Goal: Transaction & Acquisition: Purchase product/service

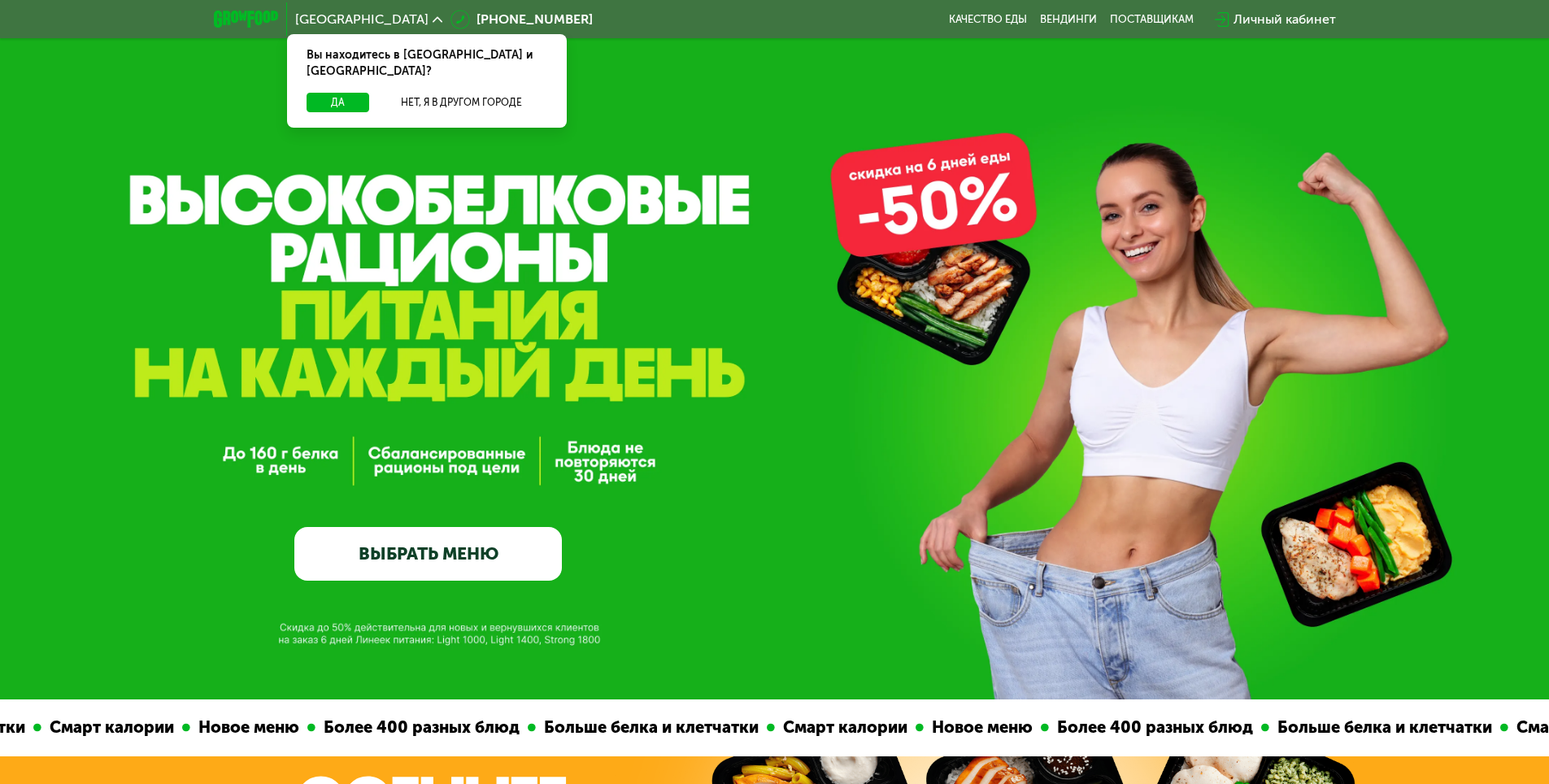
click at [425, 551] on link "ВЫБРАТЬ МЕНЮ" at bounding box center [428, 553] width 268 height 54
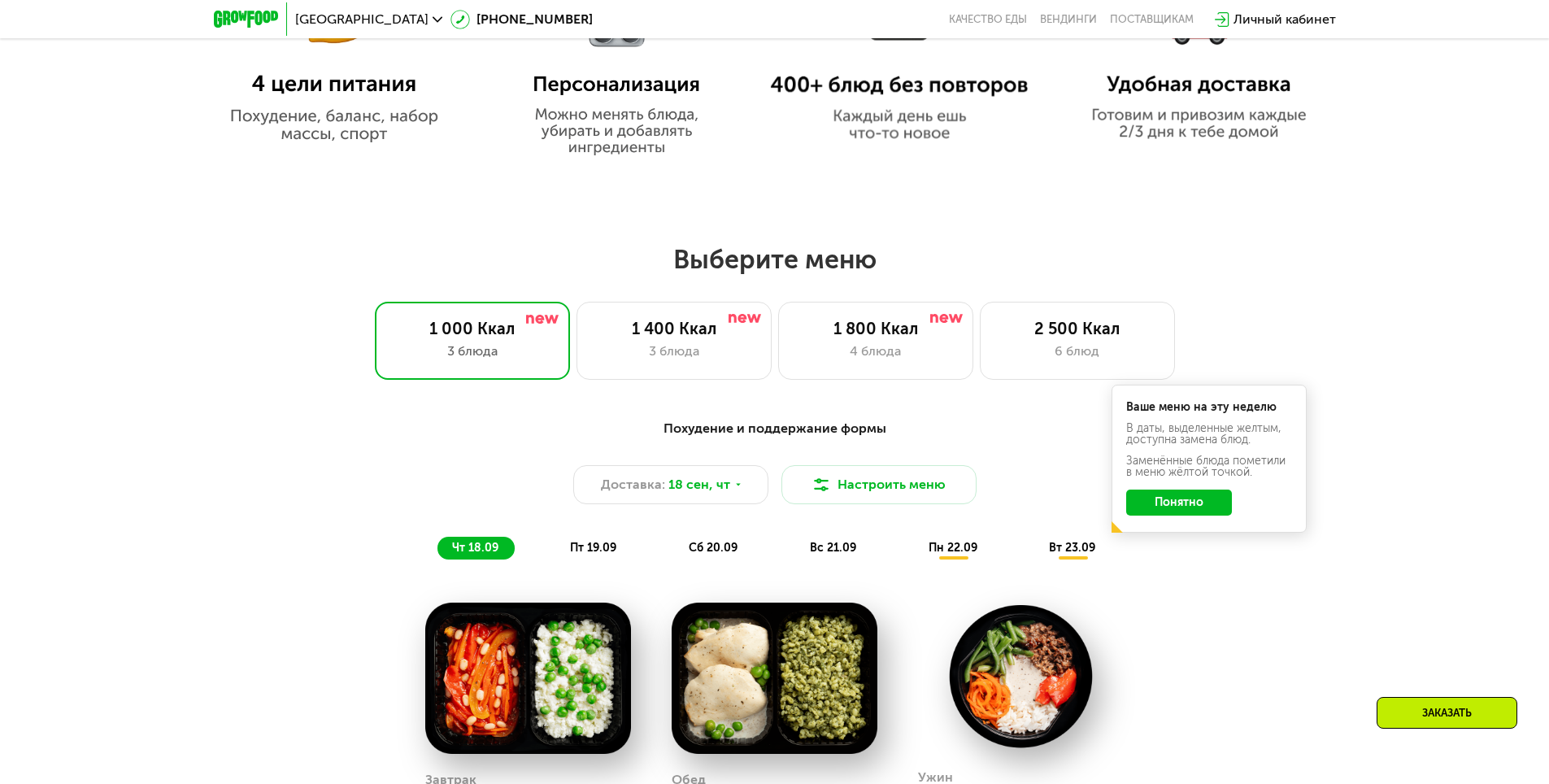
scroll to position [1138, 0]
click at [677, 347] on div "3 блюда" at bounding box center [674, 350] width 161 height 20
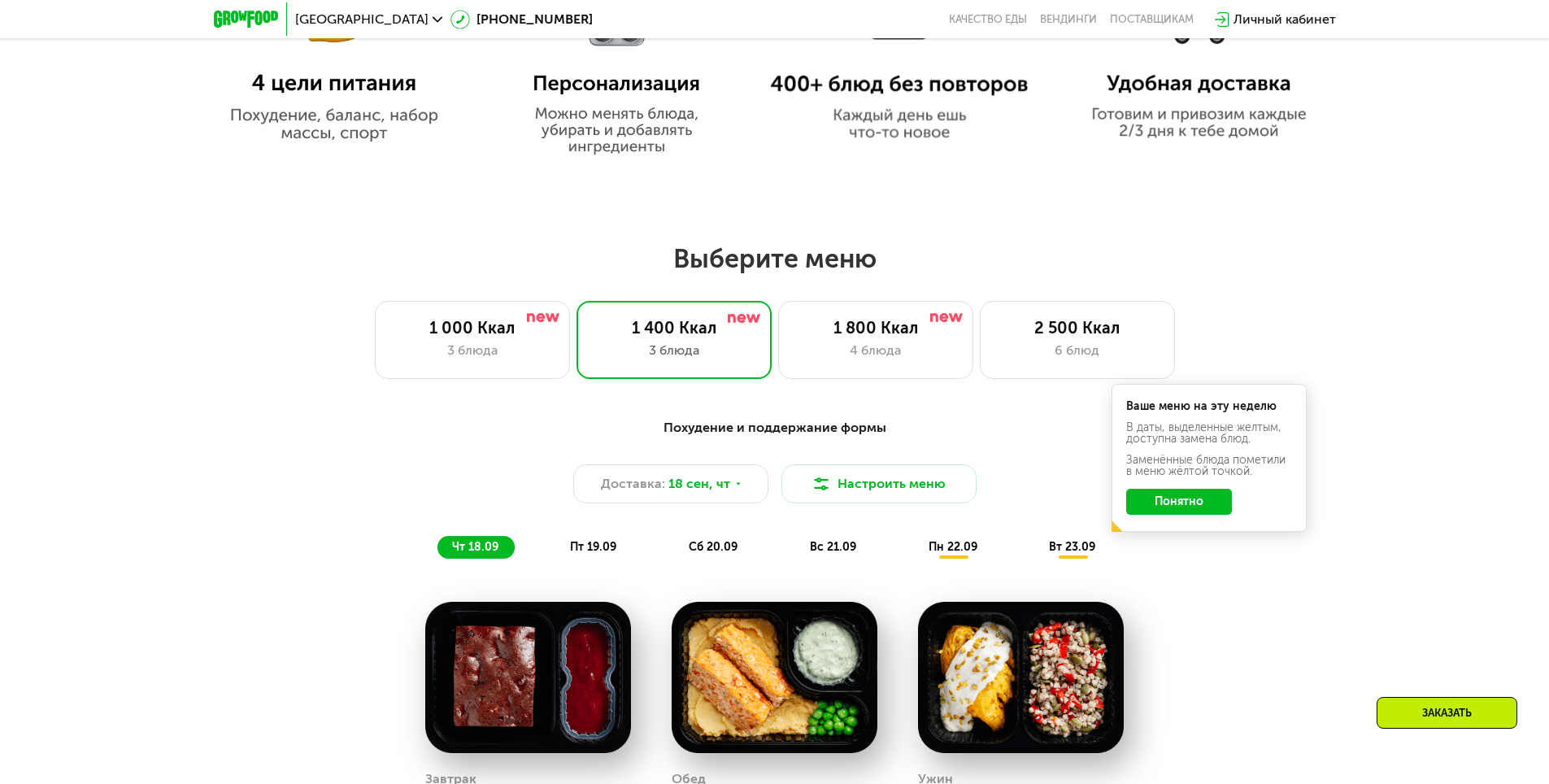
click at [1185, 511] on button "Понятно" at bounding box center [1179, 501] width 106 height 26
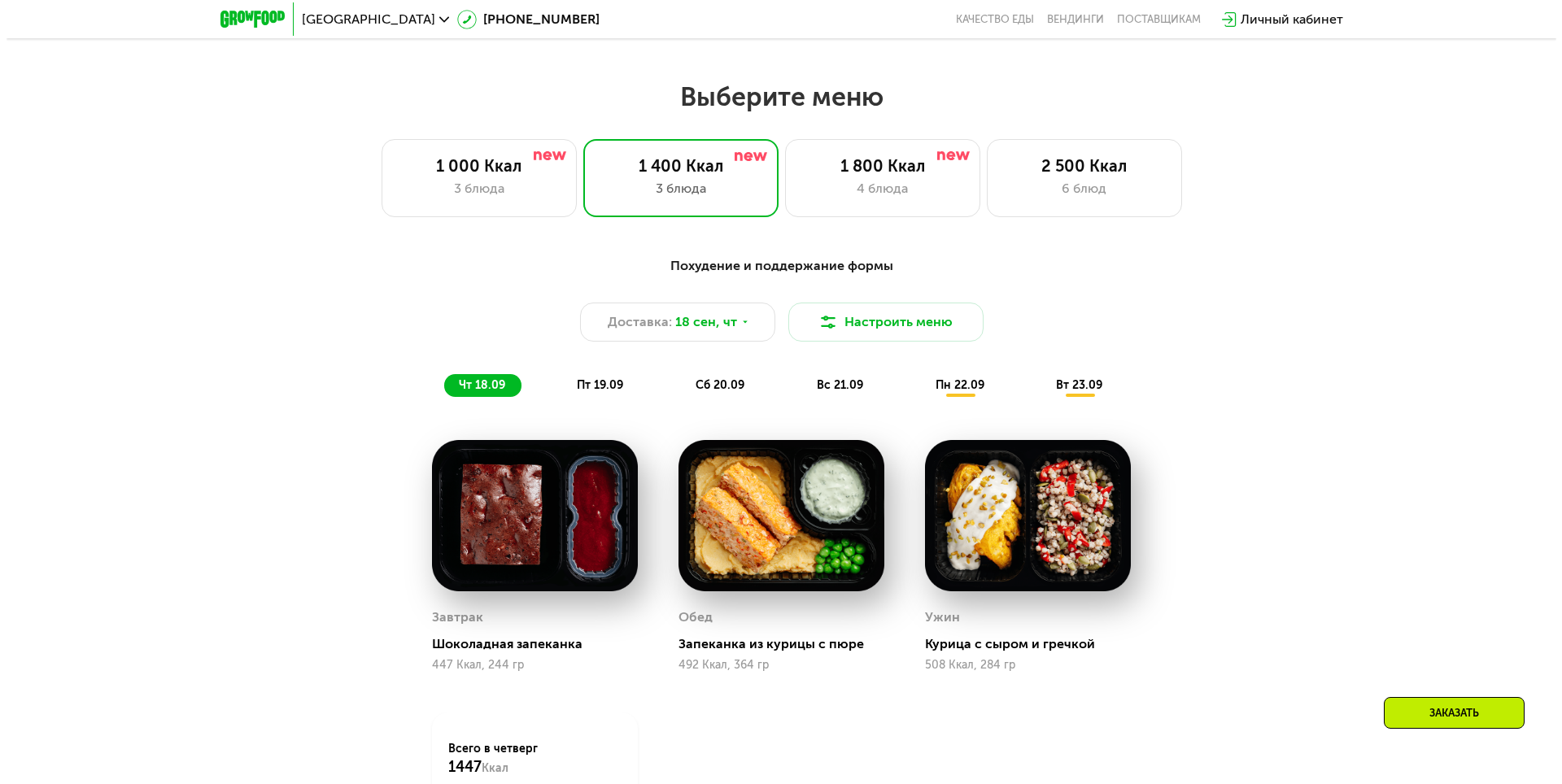
scroll to position [1301, 0]
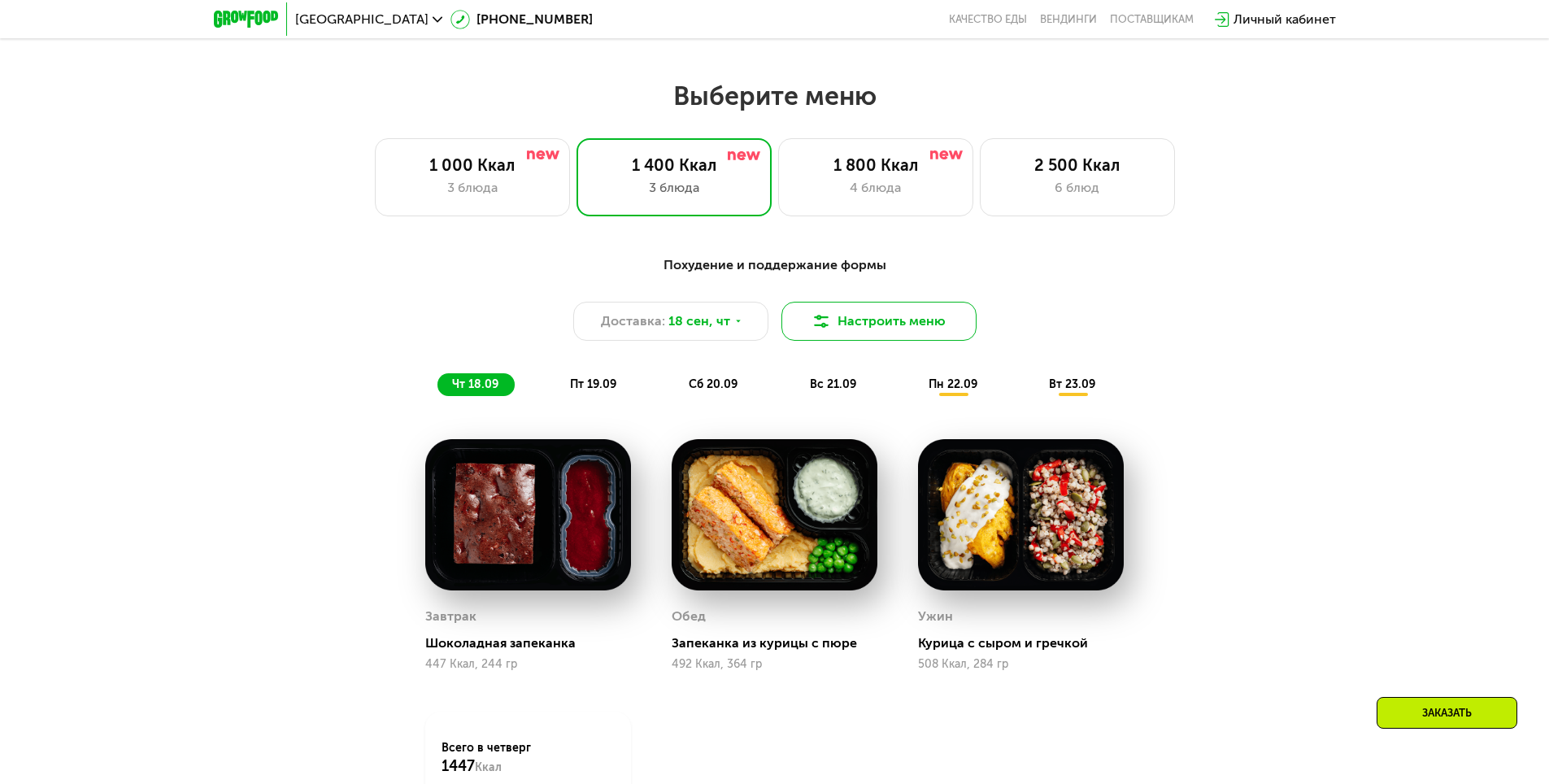
click at [839, 338] on button "Настроить меню" at bounding box center [879, 322] width 196 height 39
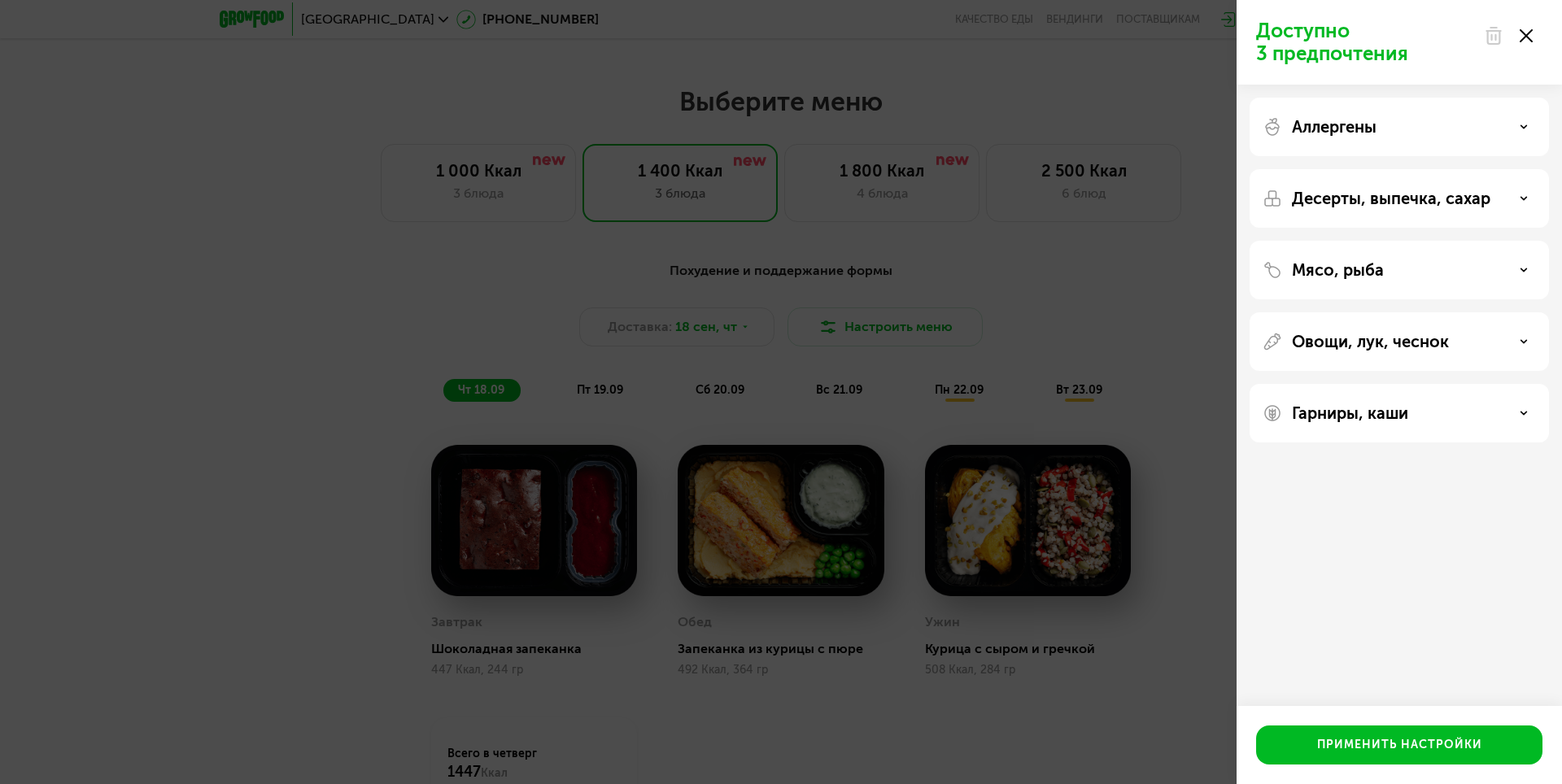
click at [1341, 278] on p "Мясо, рыба" at bounding box center [1338, 270] width 92 height 20
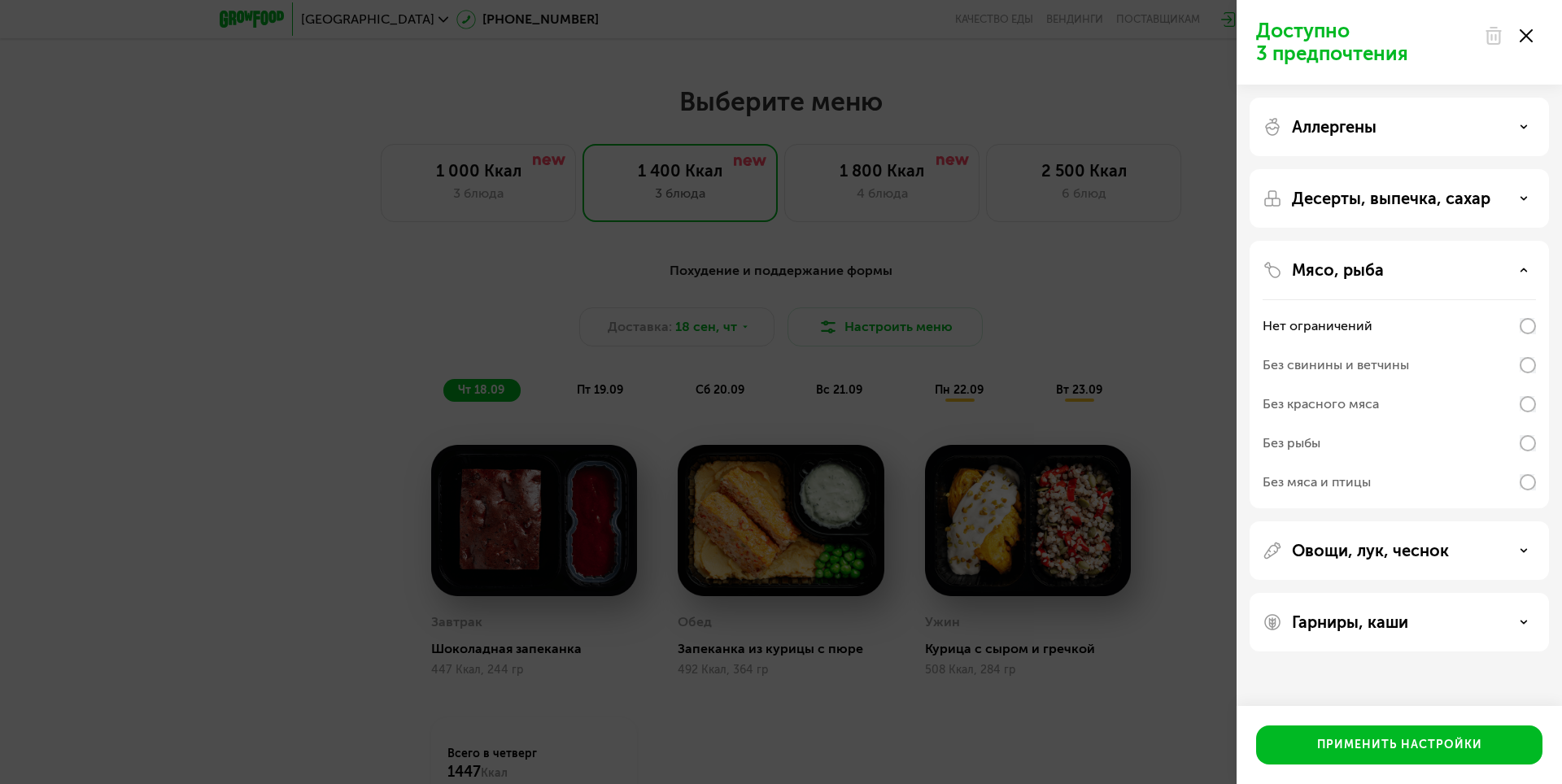
click at [1329, 406] on div "Без красного мяса" at bounding box center [1320, 404] width 116 height 20
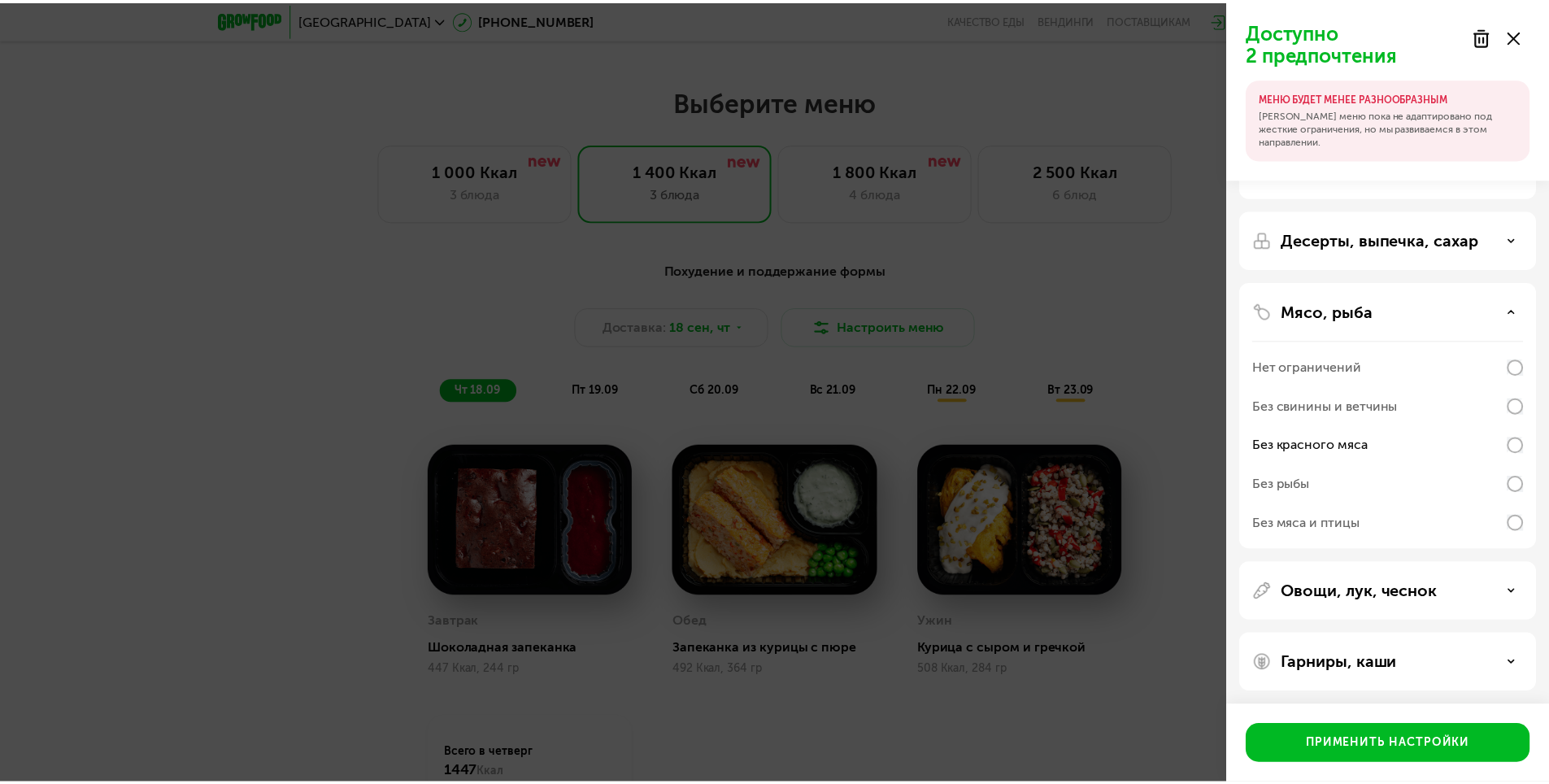
scroll to position [43, 0]
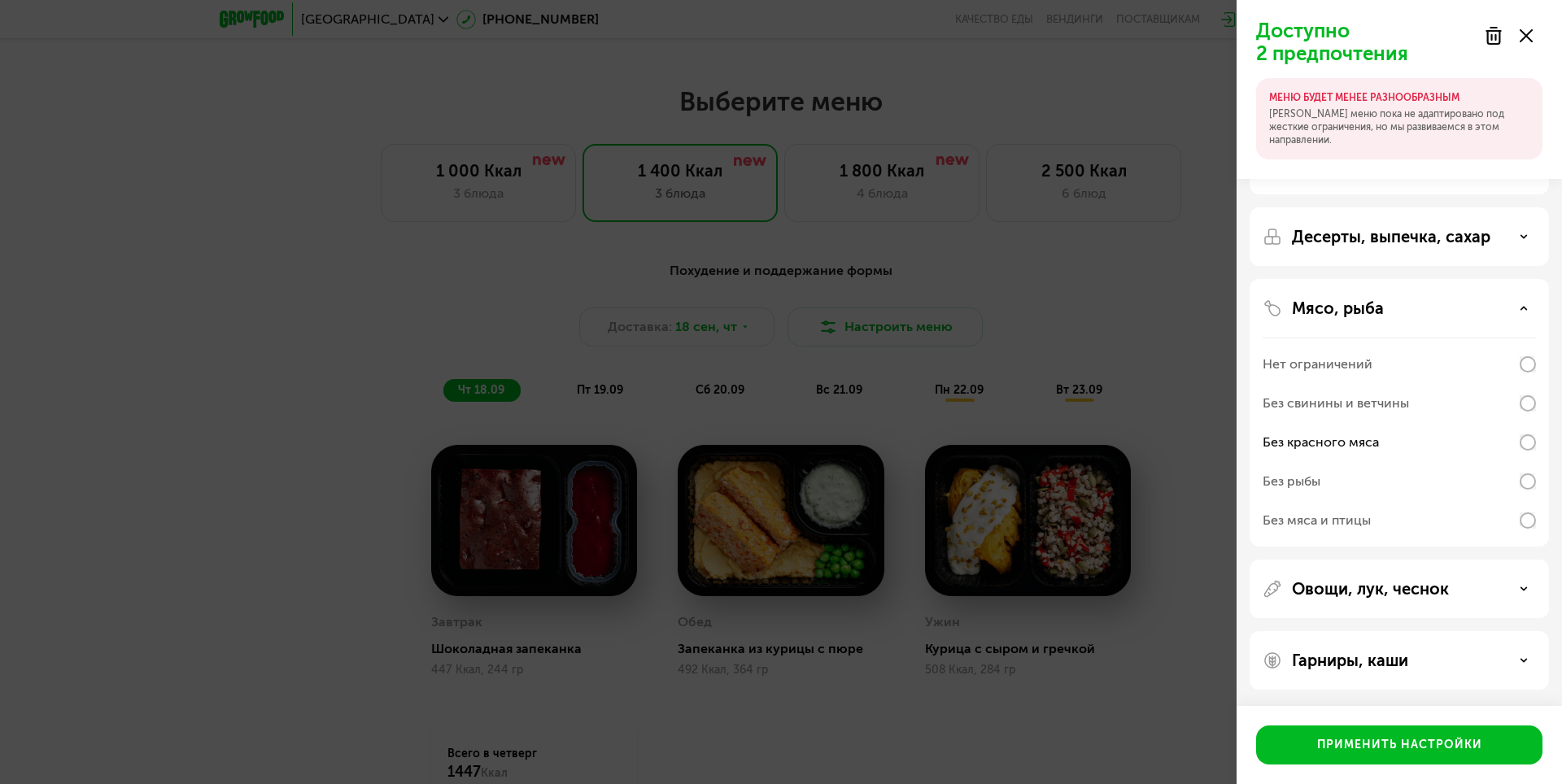
click at [1360, 516] on div "Без мяса и птицы" at bounding box center [1317, 520] width 109 height 20
click at [1358, 741] on div "Применить настройки" at bounding box center [1399, 744] width 165 height 17
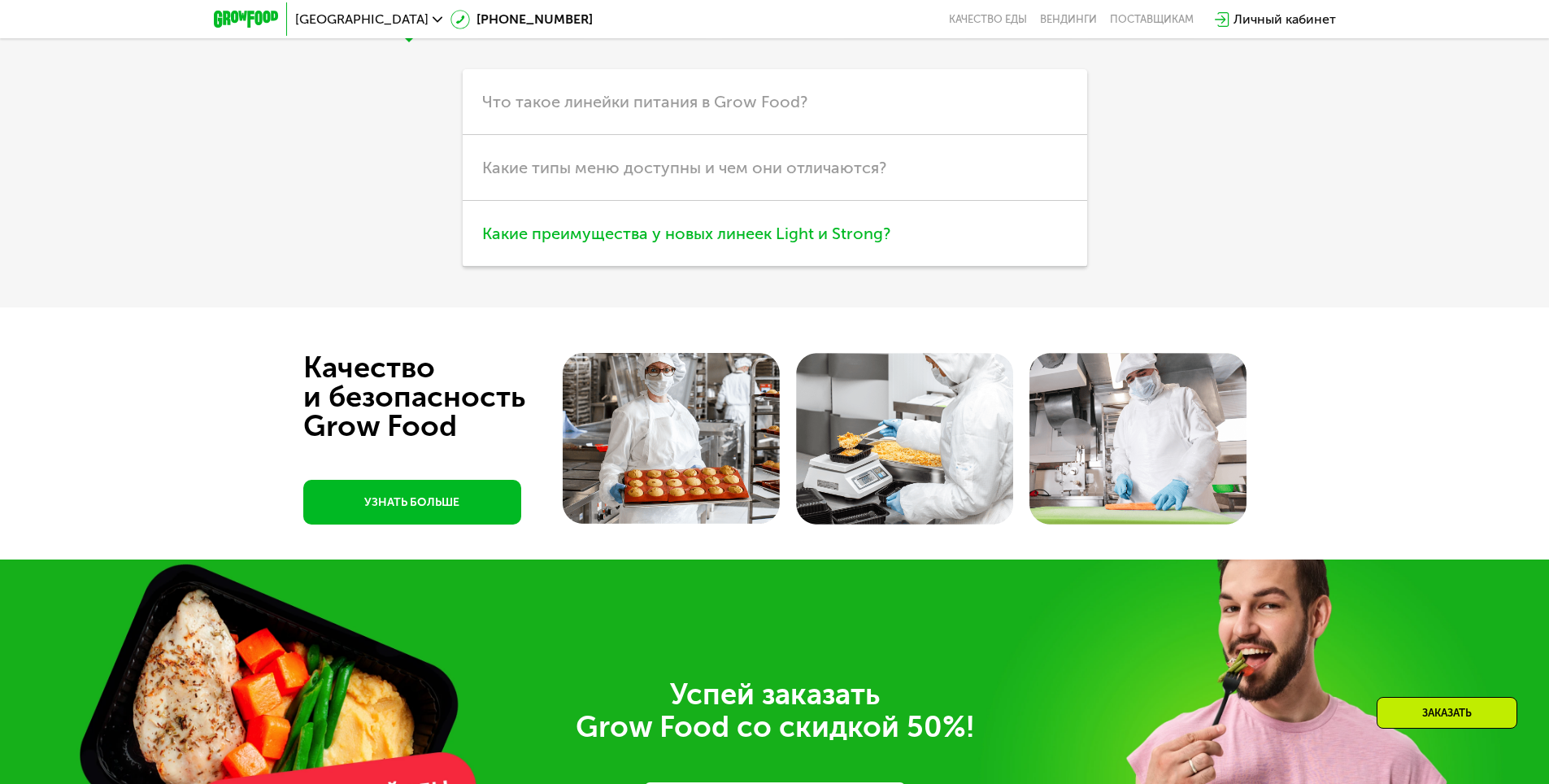
scroll to position [5016, 0]
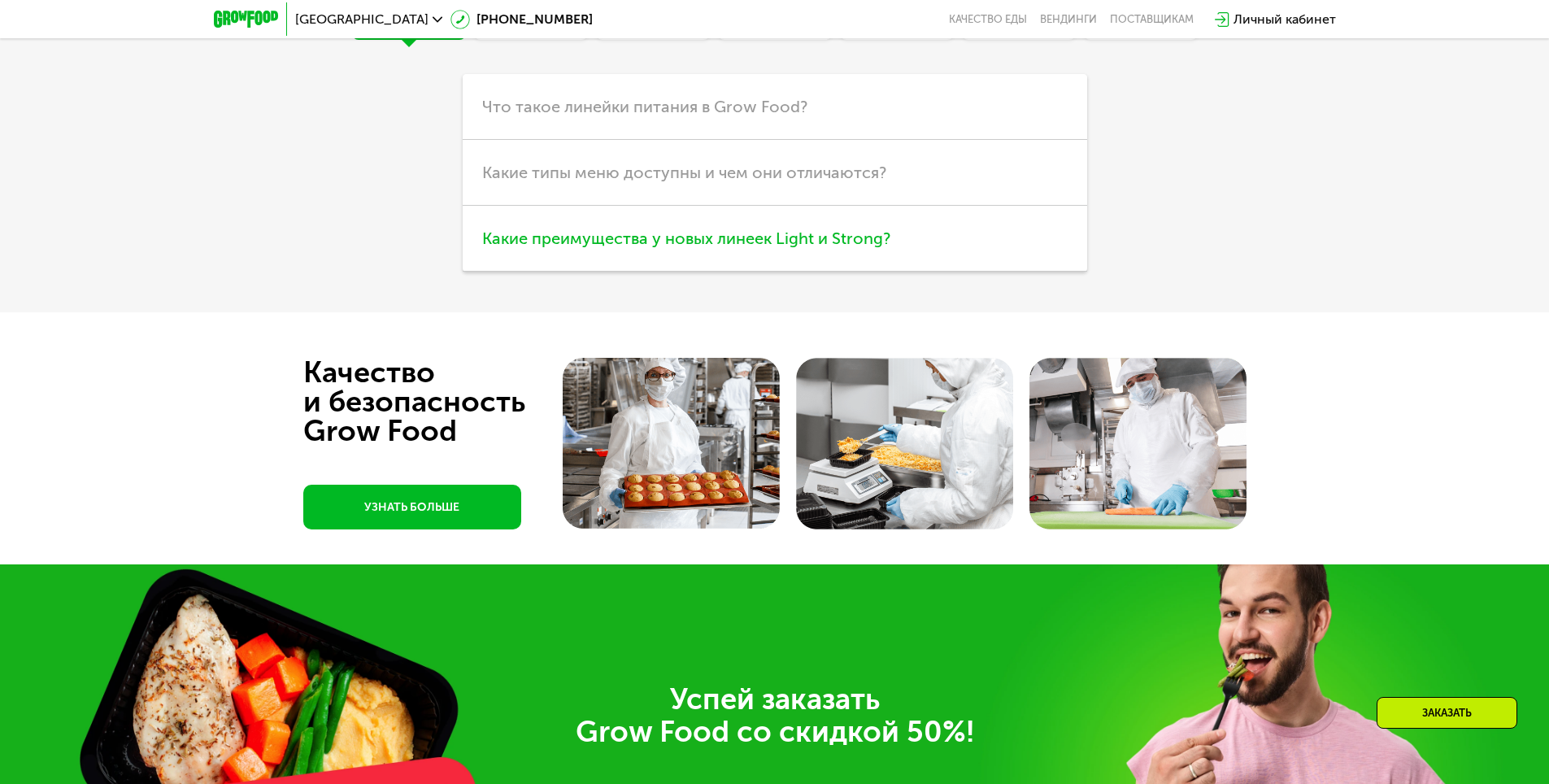
click at [745, 248] on span "Какие преимущества у новых линеек Light и Strong?" at bounding box center [686, 239] width 408 height 20
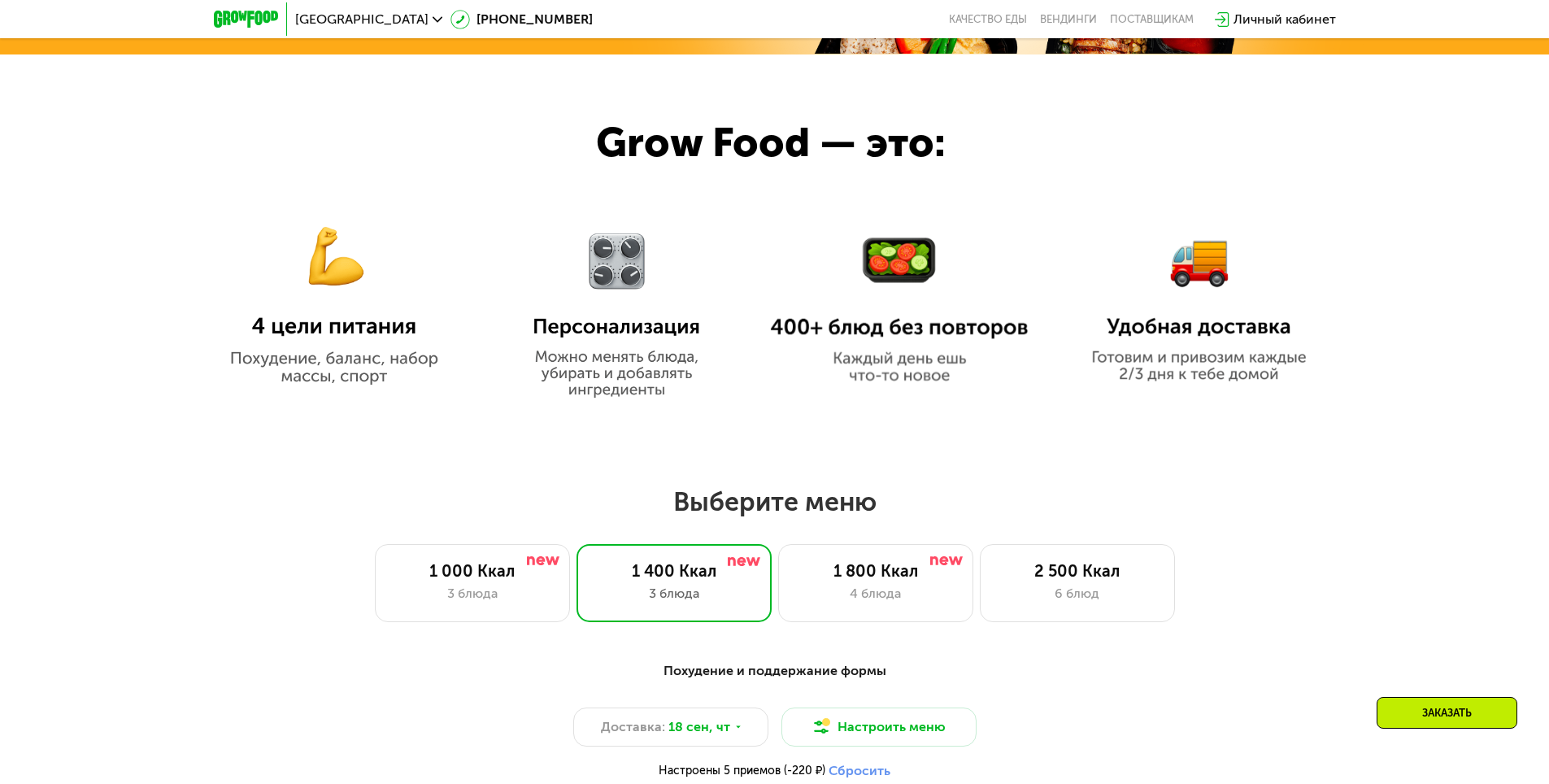
scroll to position [888, 0]
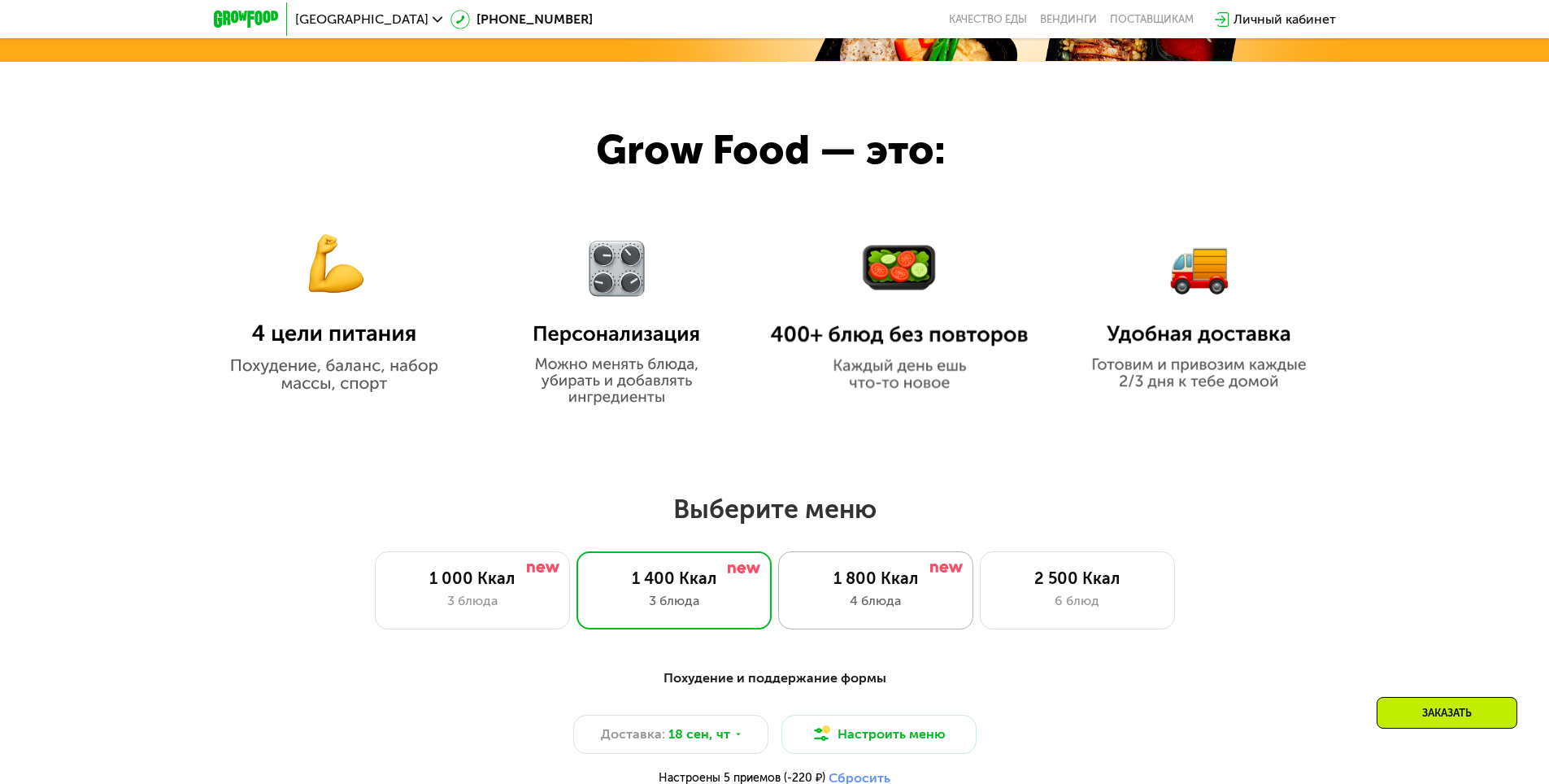
click at [886, 597] on div "4 блюда" at bounding box center [875, 601] width 161 height 20
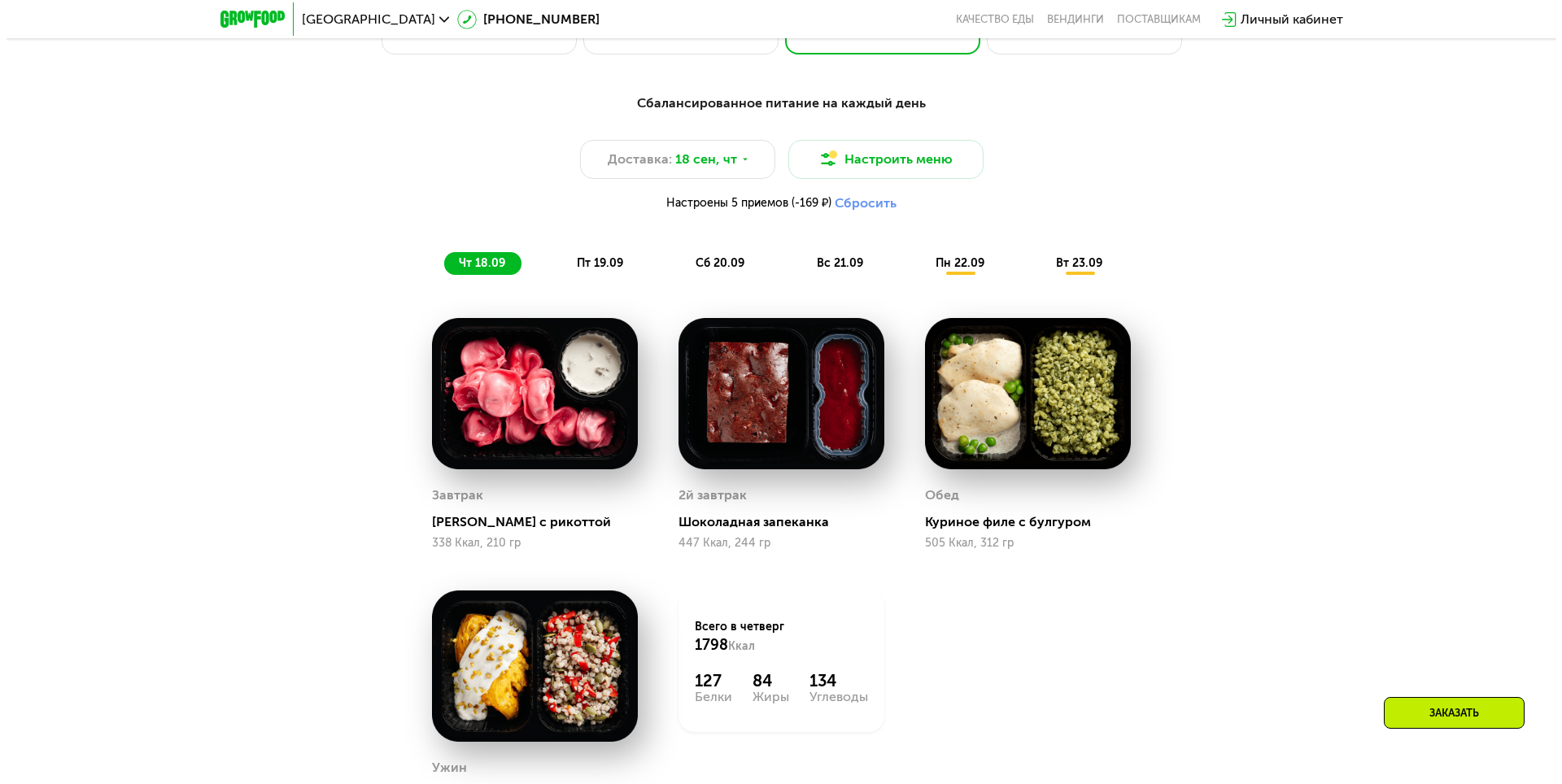
scroll to position [1457, 0]
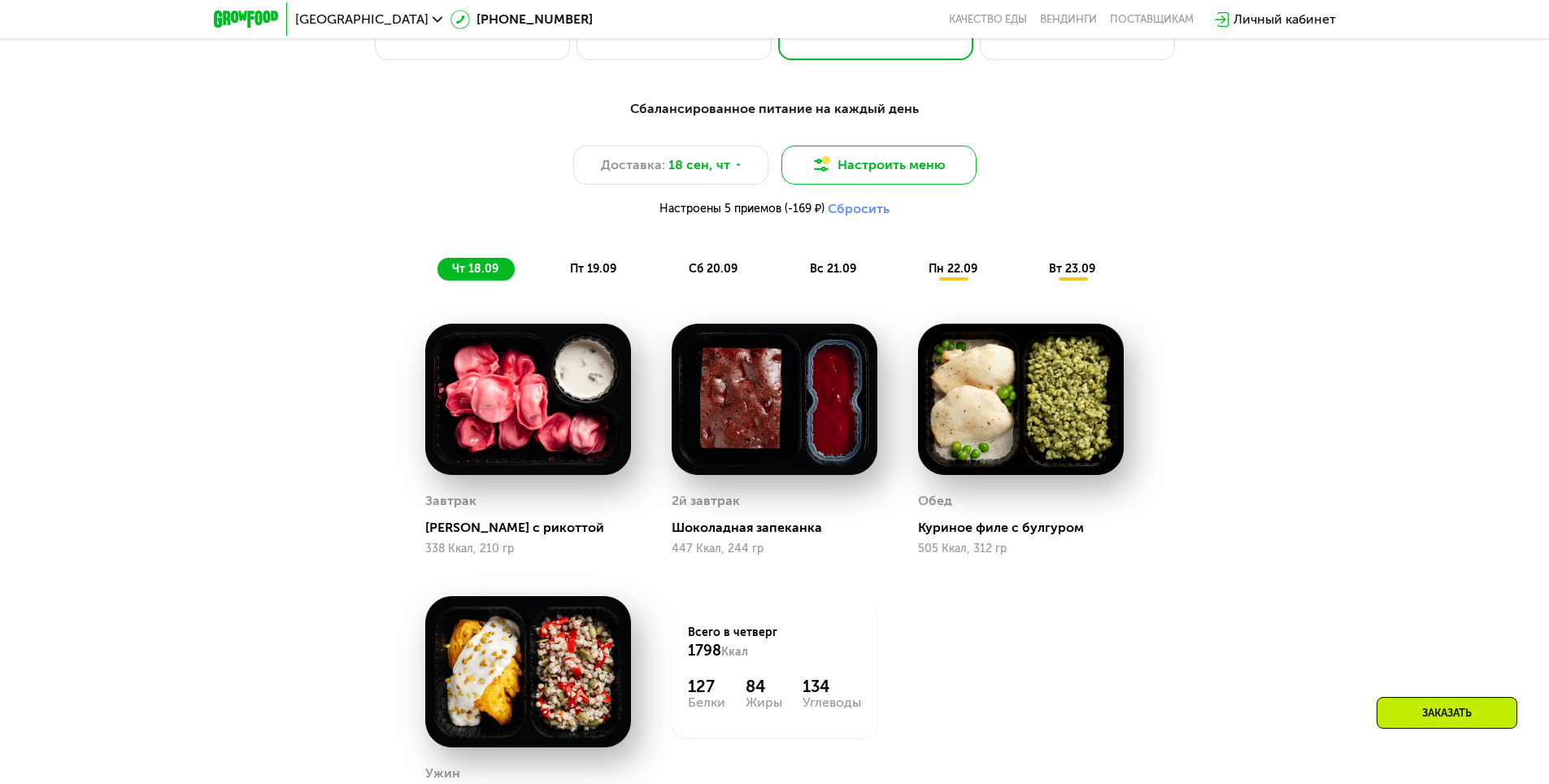
click at [880, 178] on button "Настроить меню" at bounding box center [879, 165] width 196 height 39
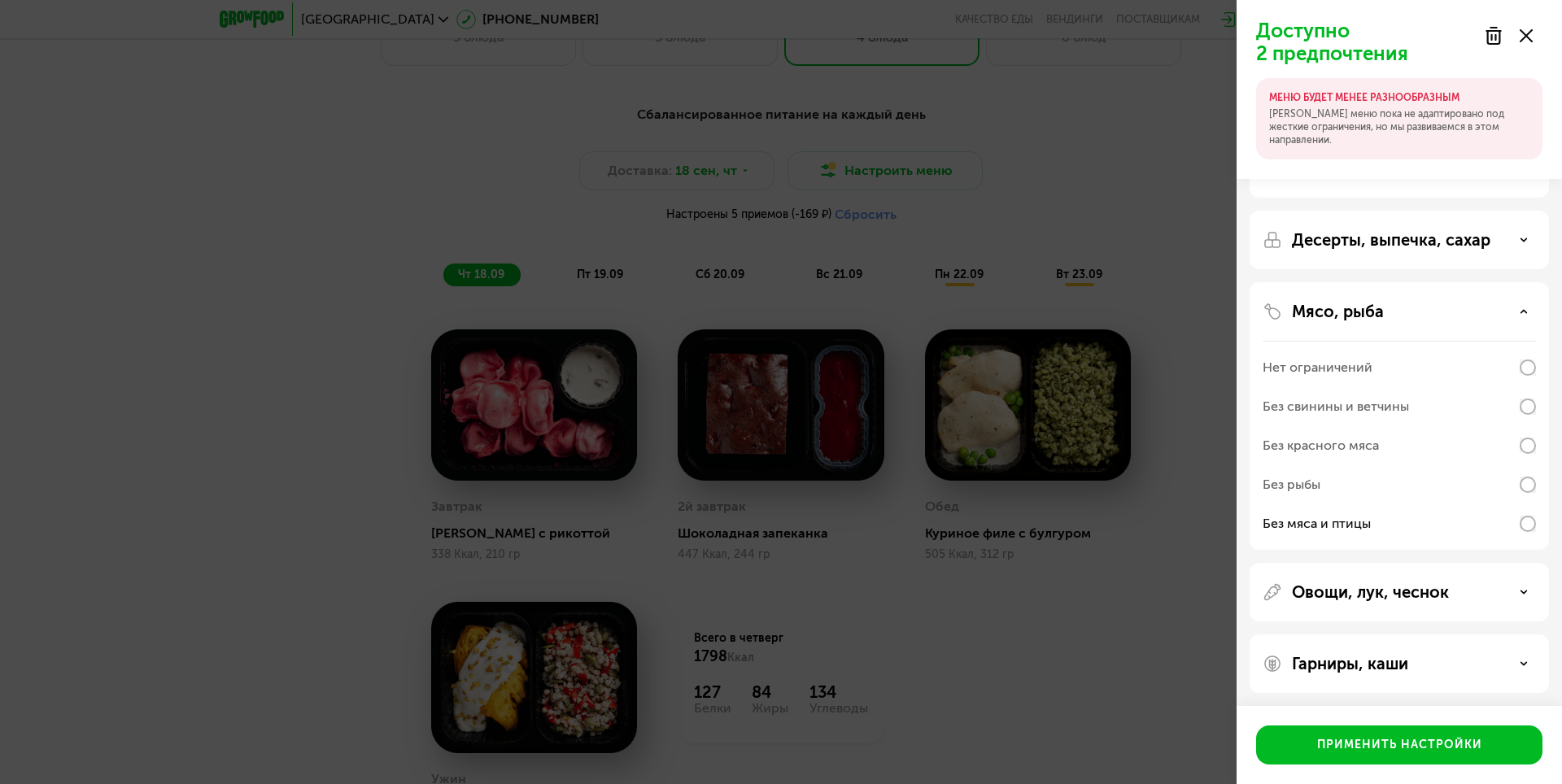
scroll to position [43, 0]
click at [1367, 583] on p "Овощи, лук, чеснок" at bounding box center [1370, 588] width 157 height 20
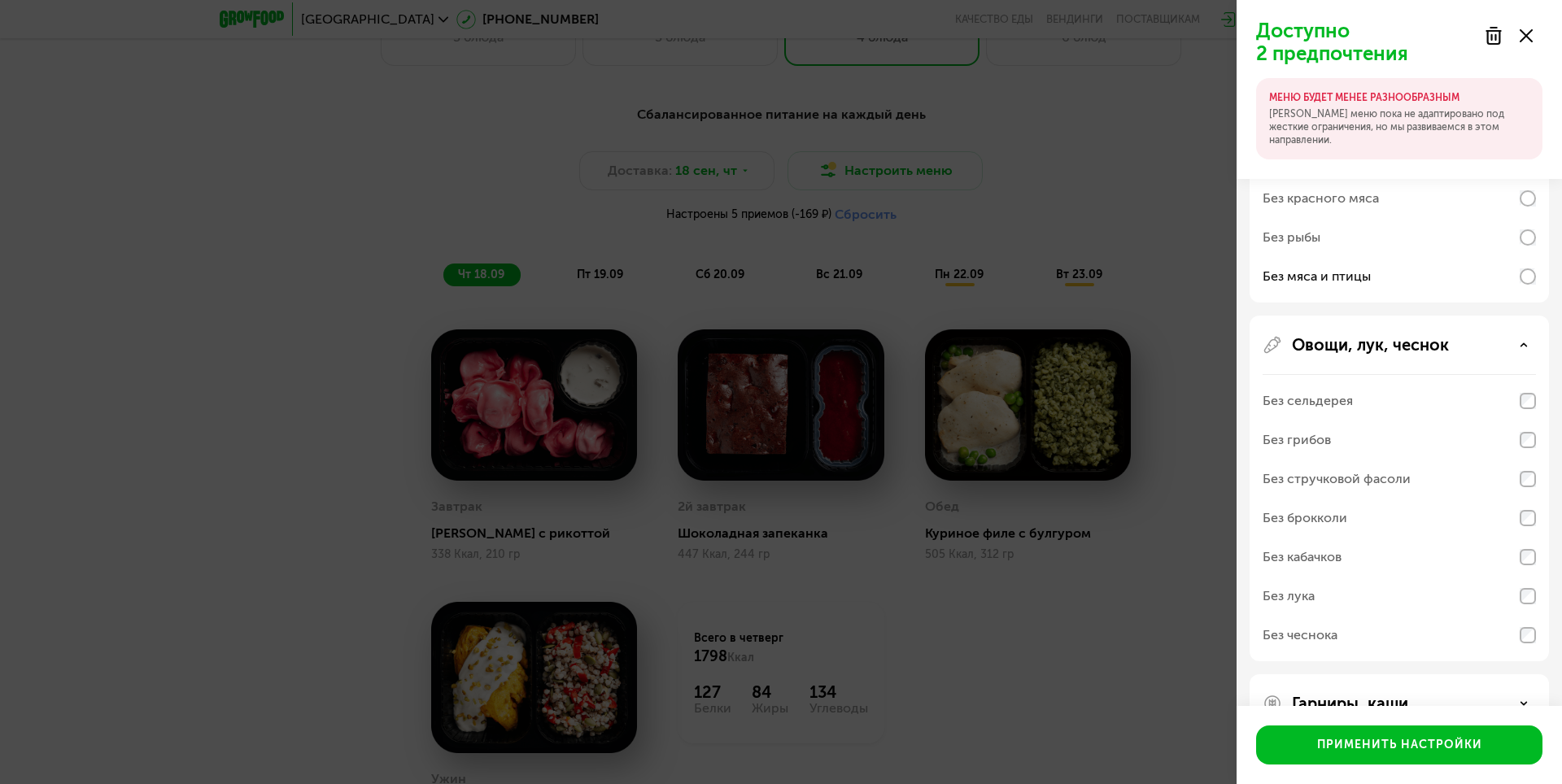
click at [1313, 598] on div "Без лука" at bounding box center [1288, 596] width 52 height 20
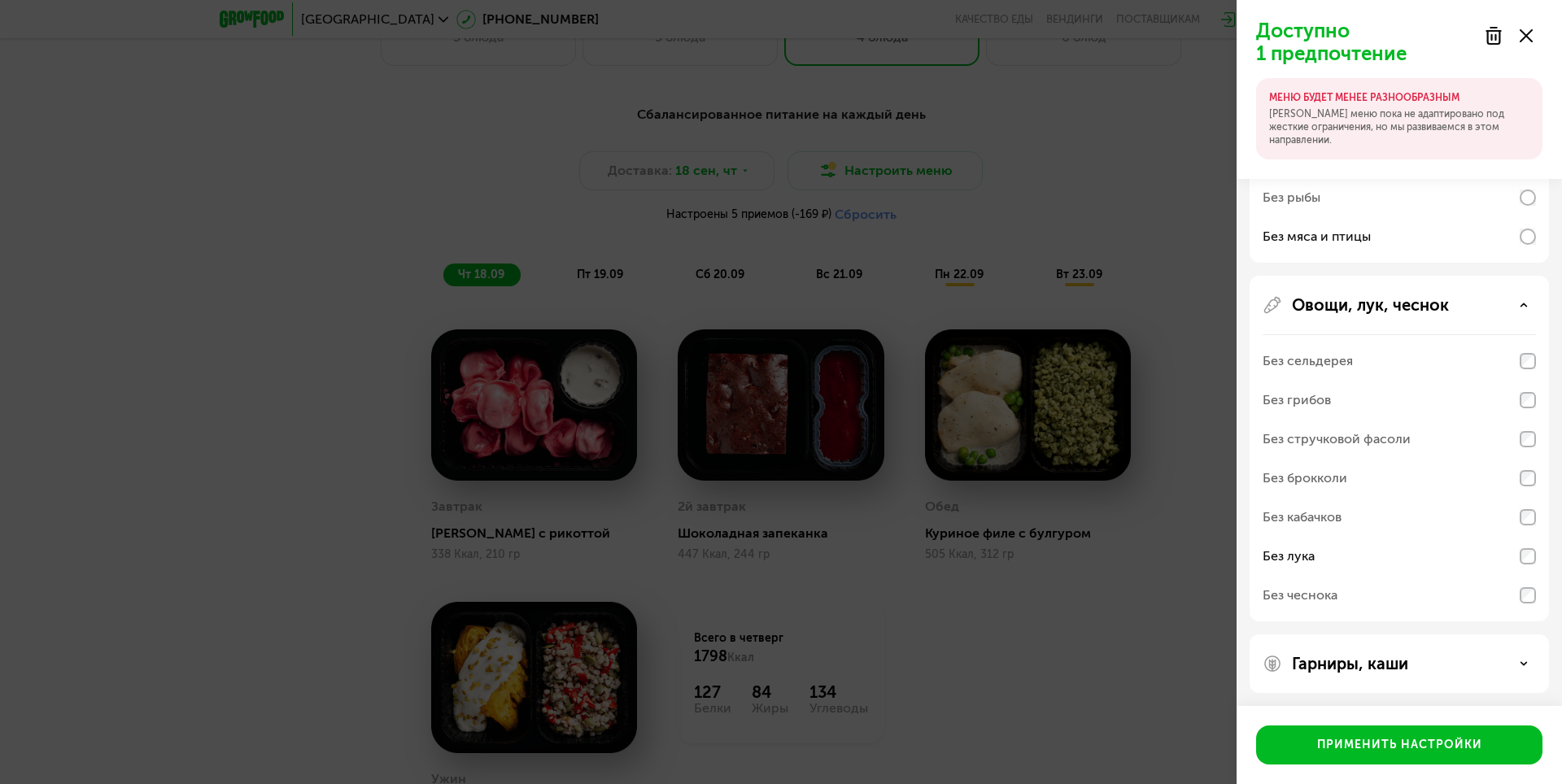
scroll to position [330, 0]
click at [1363, 672] on div "Гарниры, каши" at bounding box center [1399, 660] width 299 height 59
click at [1364, 664] on p "Гарниры, каши" at bounding box center [1350, 660] width 116 height 20
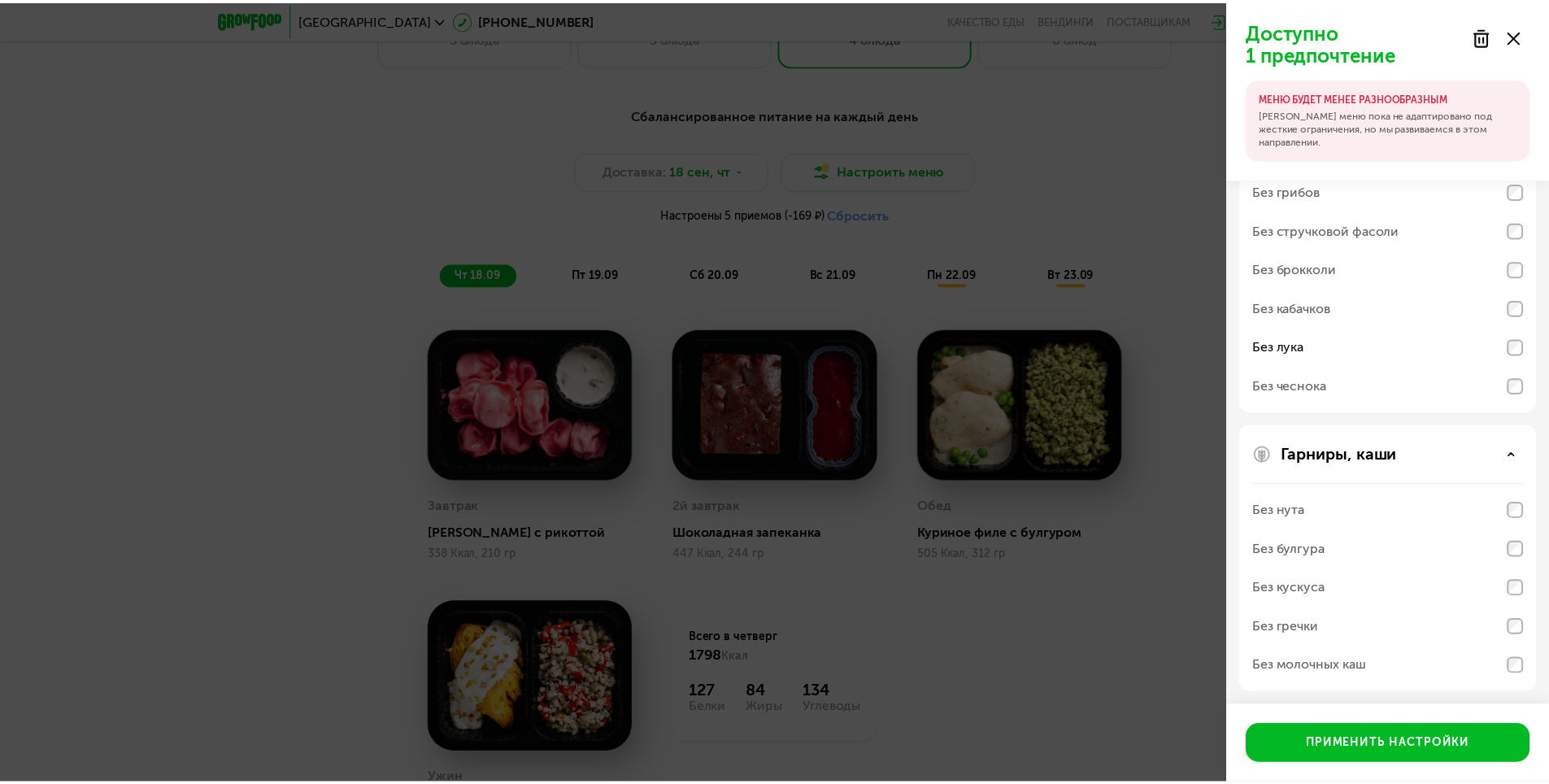
scroll to position [539, 0]
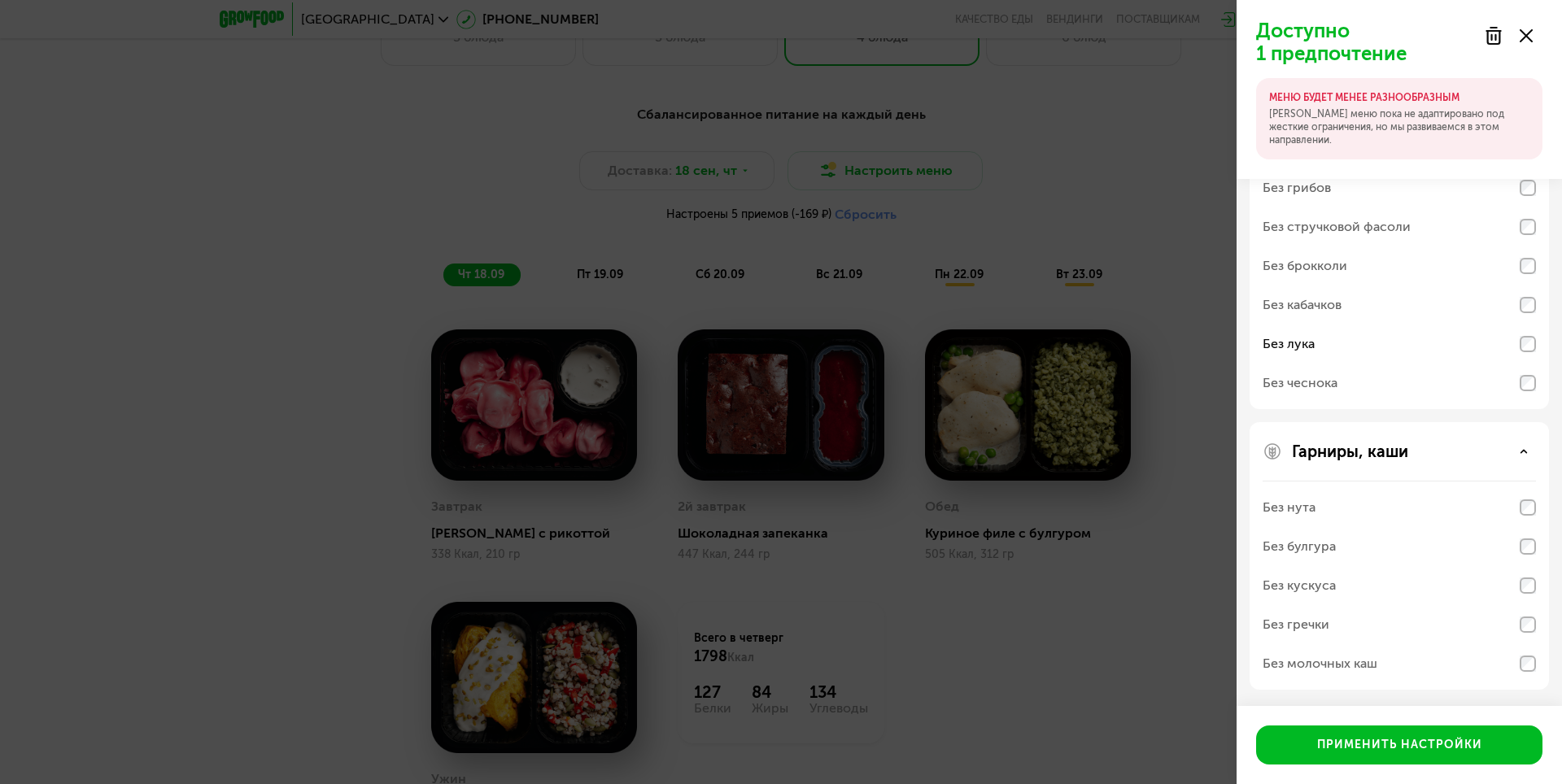
click at [1313, 508] on div "Без нута" at bounding box center [1289, 507] width 53 height 20
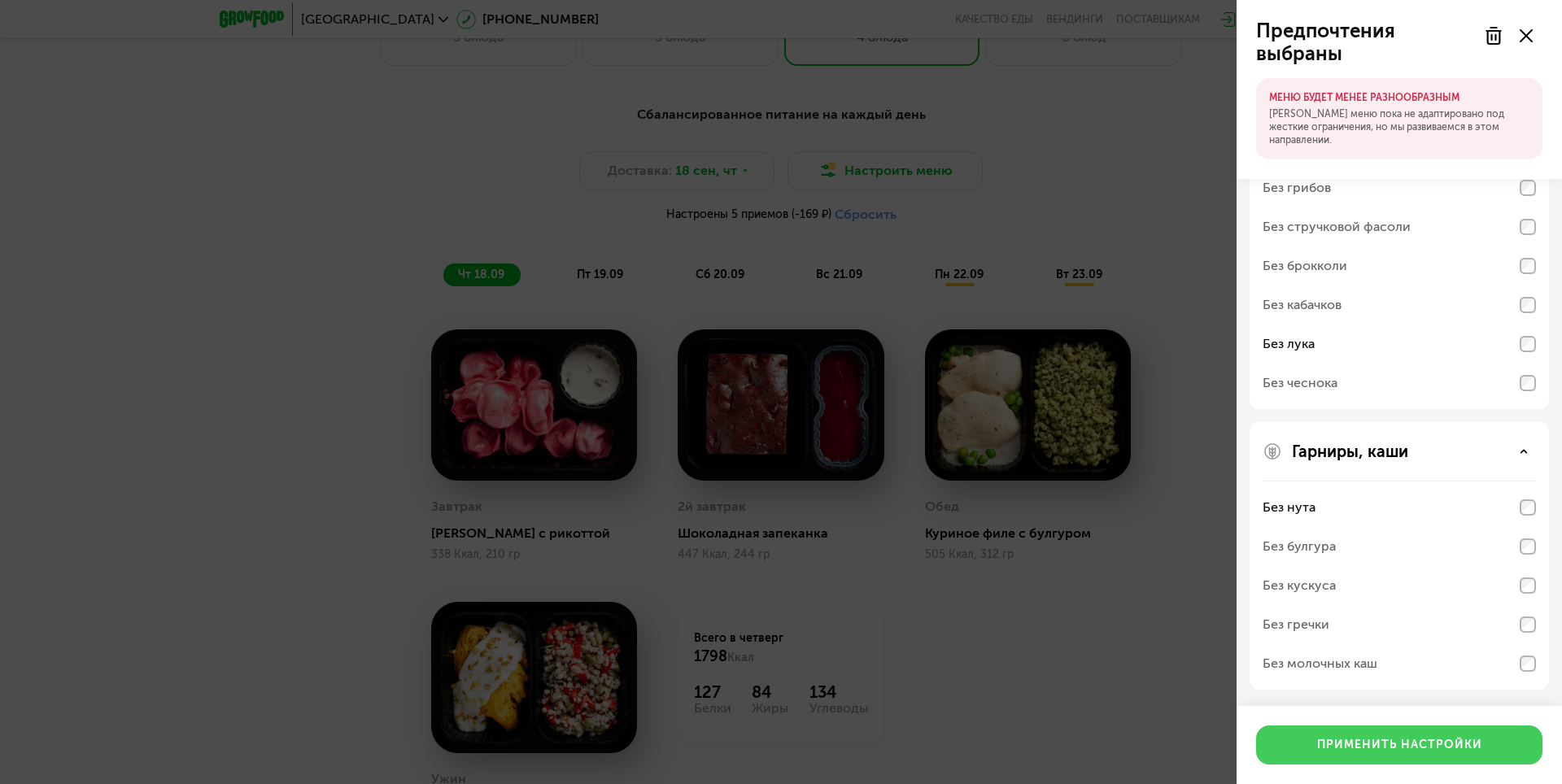
click at [1357, 749] on div "Применить настройки" at bounding box center [1399, 744] width 165 height 17
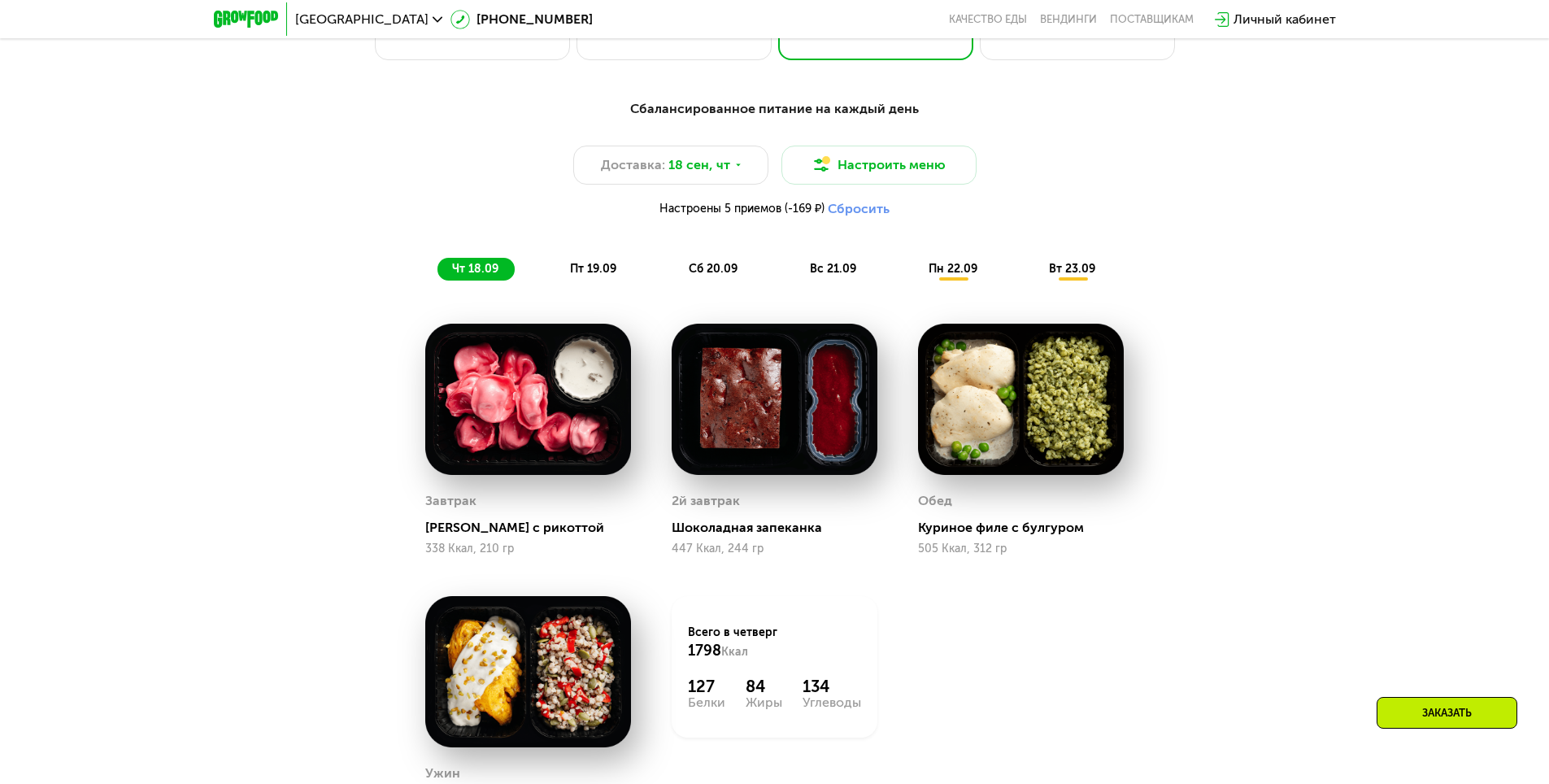
click at [603, 276] on span "пт 19.09" at bounding box center [593, 269] width 46 height 14
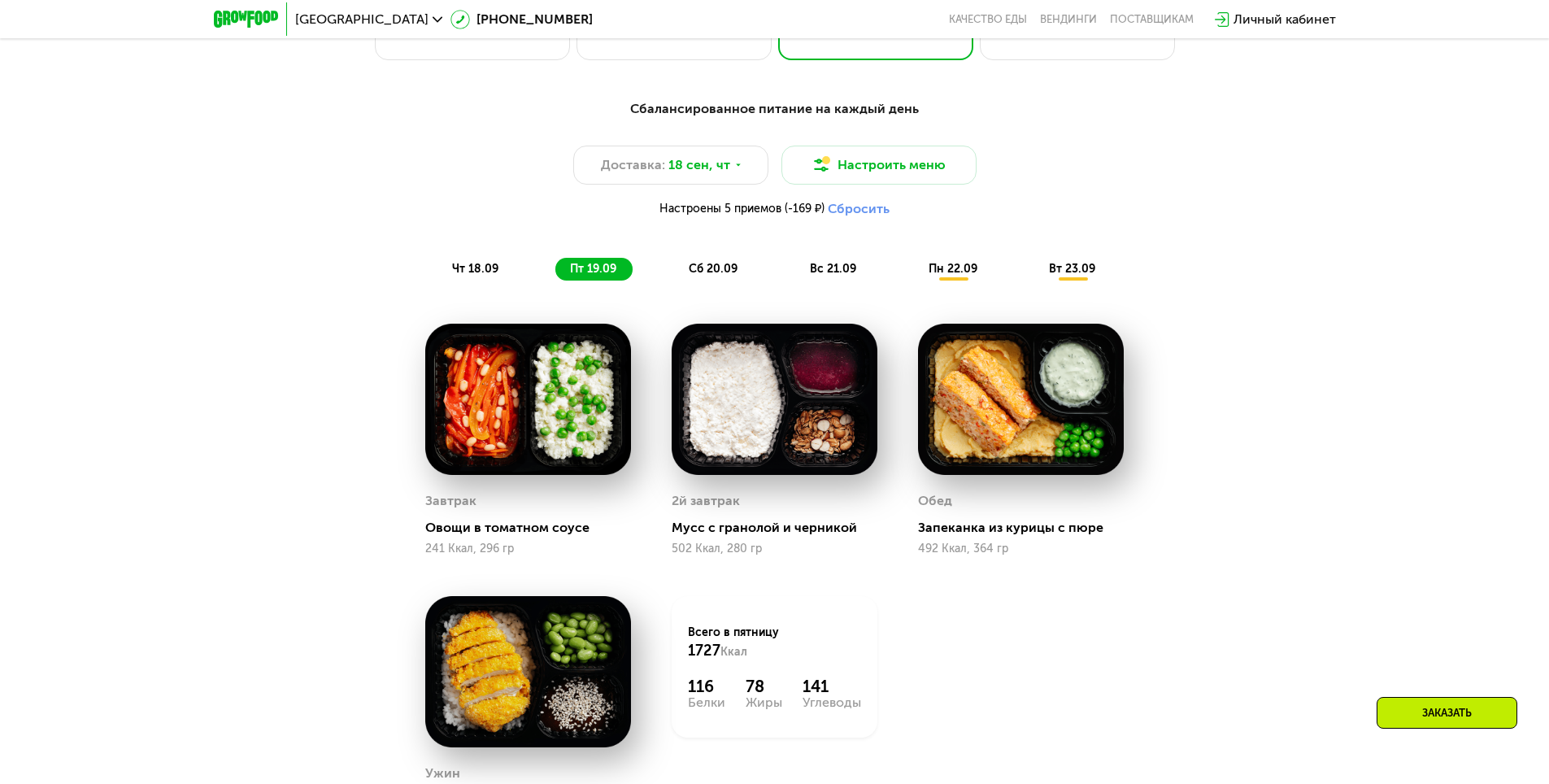
click at [737, 273] on span "сб 20.09" at bounding box center [713, 269] width 49 height 14
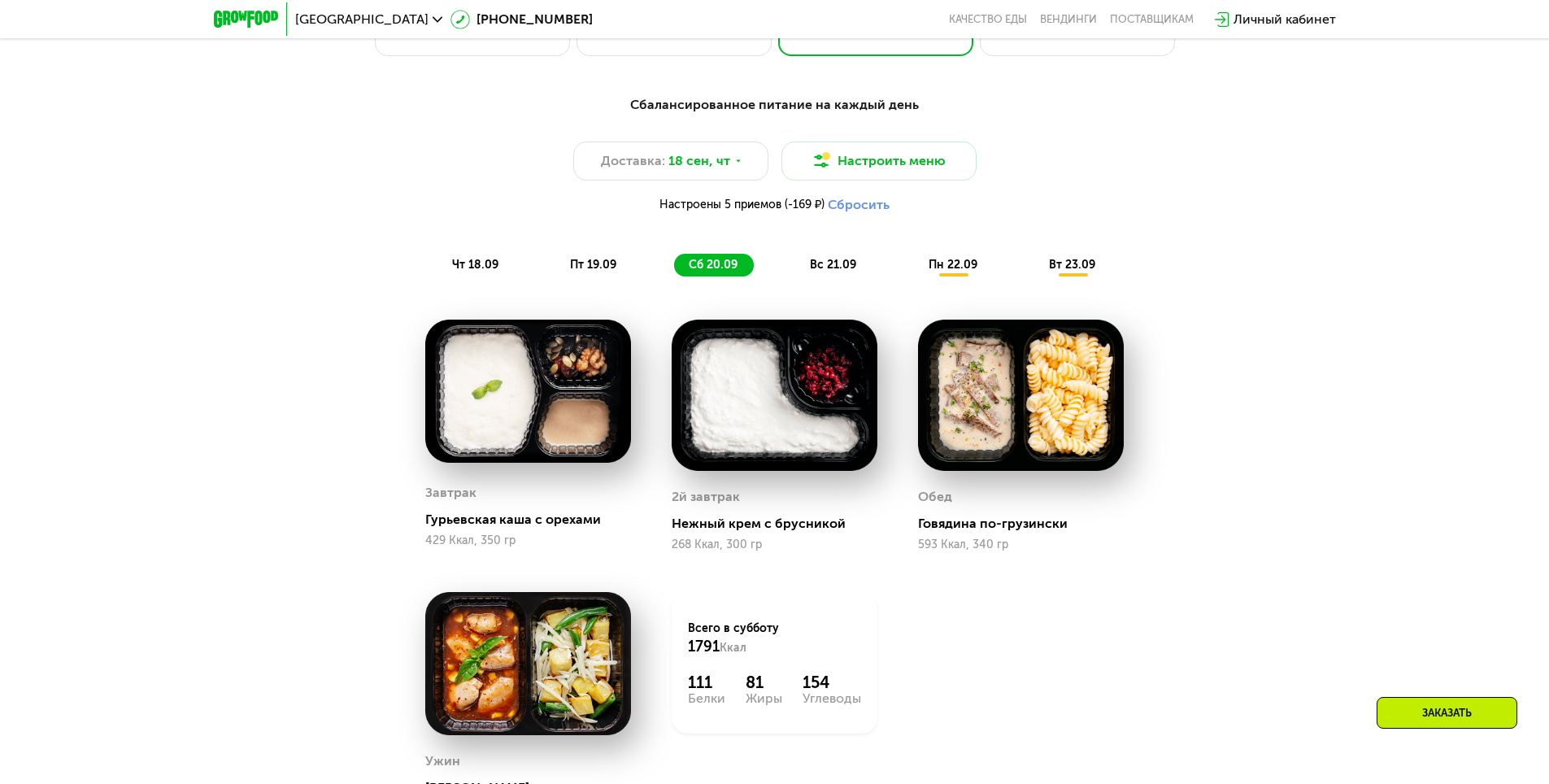
scroll to position [1457, 0]
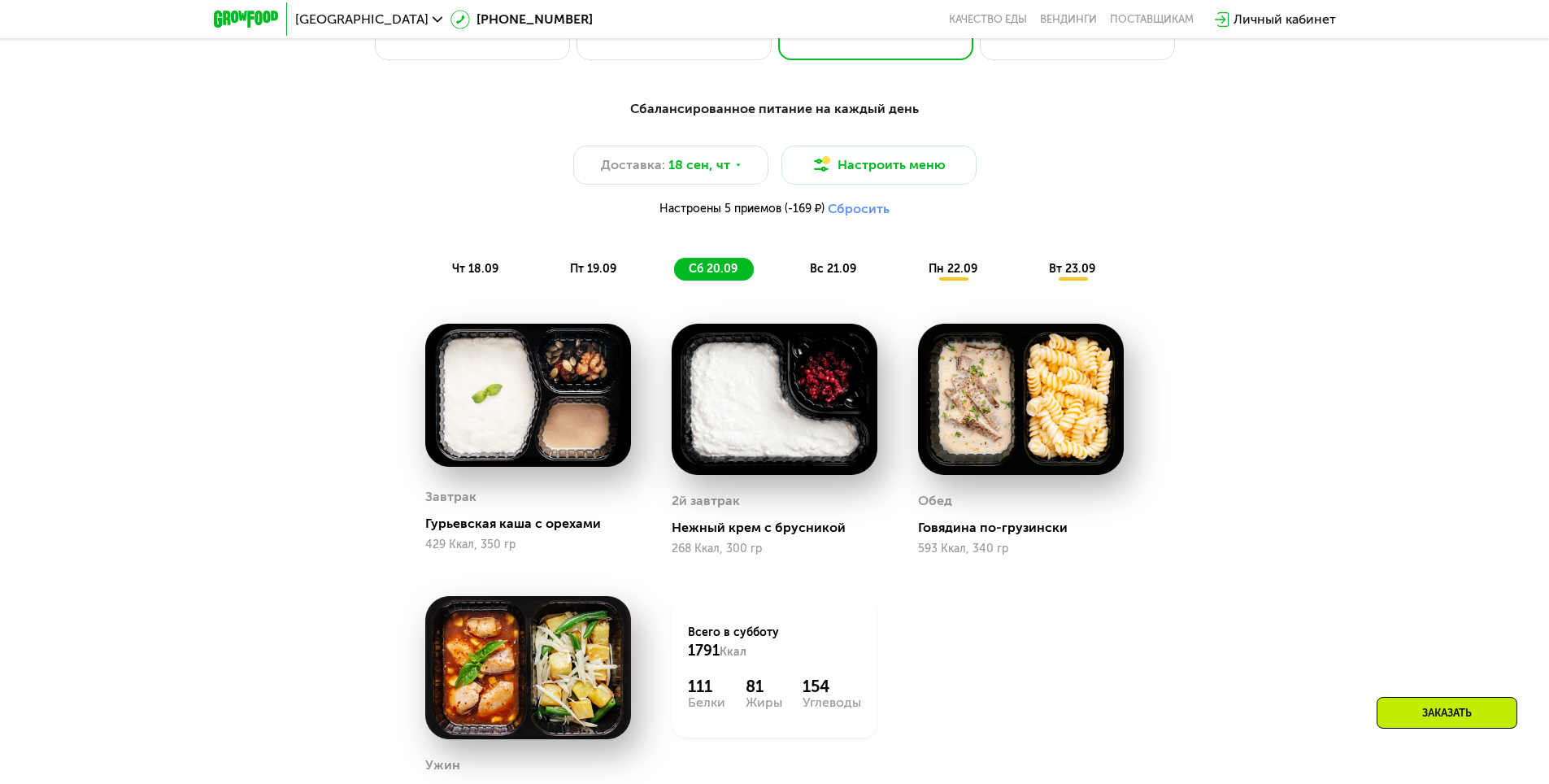
click at [844, 276] on span "вс 21.09" at bounding box center [832, 269] width 46 height 14
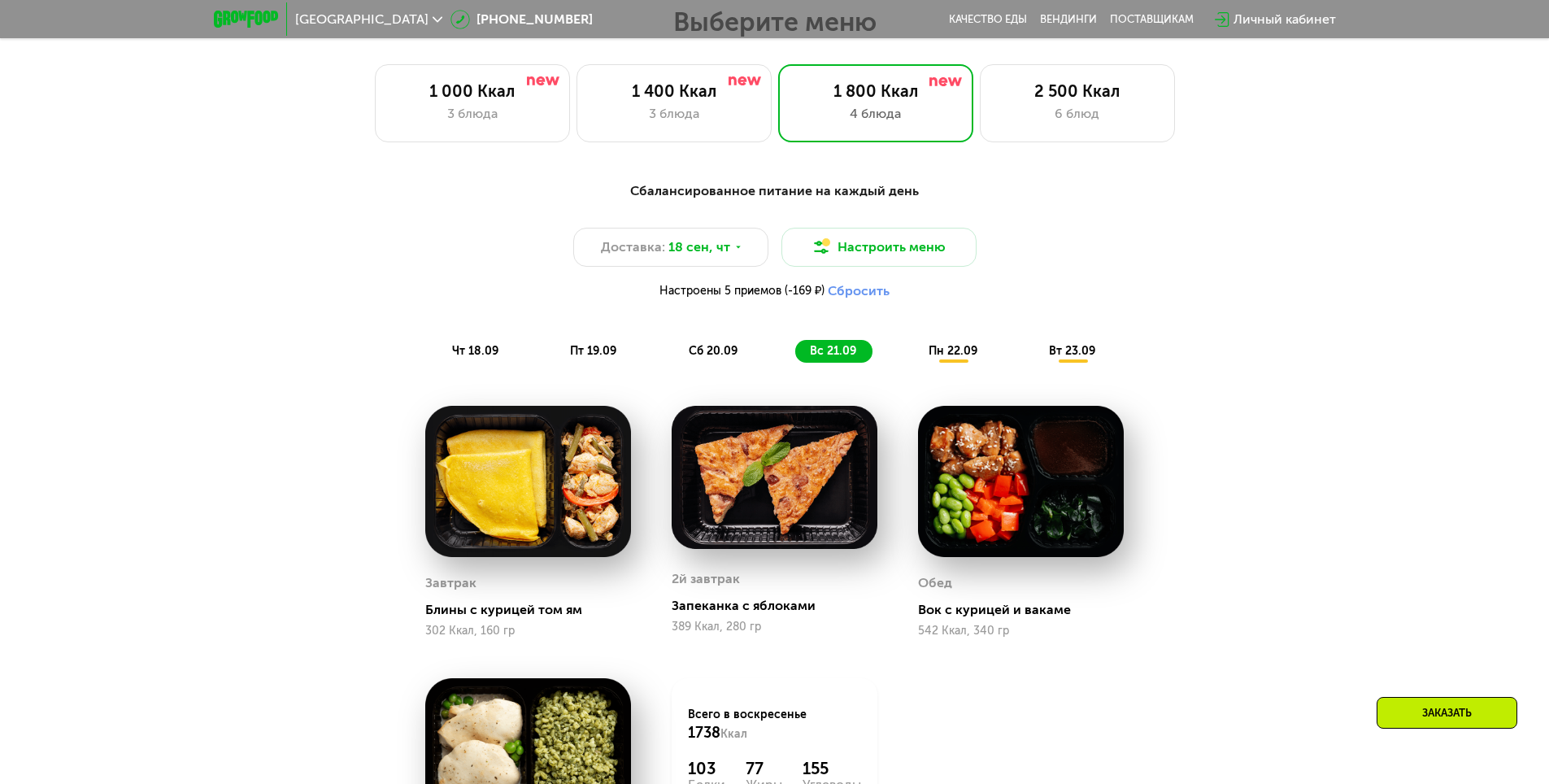
scroll to position [1375, 0]
